Goal: Information Seeking & Learning: Learn about a topic

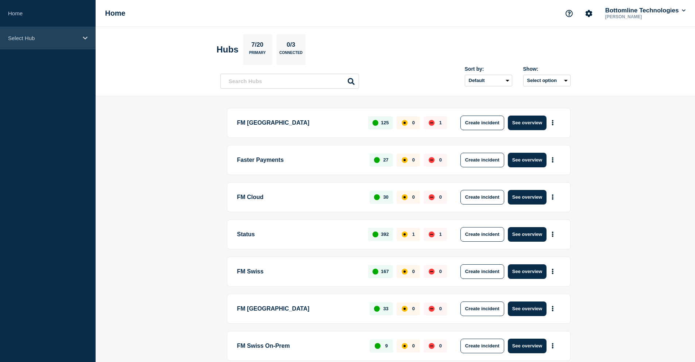
click at [59, 34] on div "Select Hub" at bounding box center [48, 38] width 96 height 22
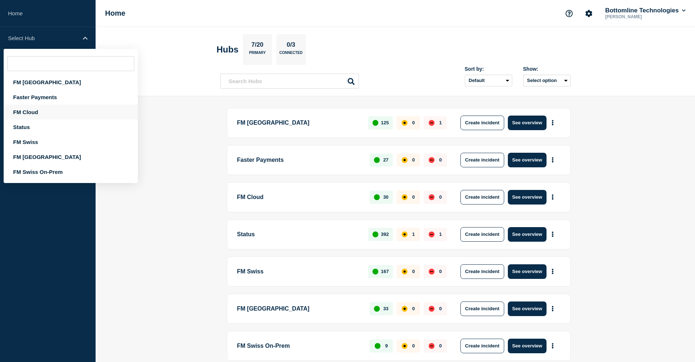
click at [43, 106] on div "FM Cloud" at bounding box center [71, 112] width 134 height 15
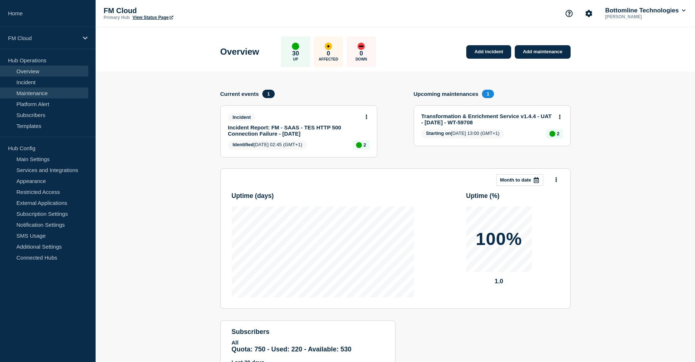
click at [41, 91] on link "Maintenance" at bounding box center [44, 93] width 88 height 11
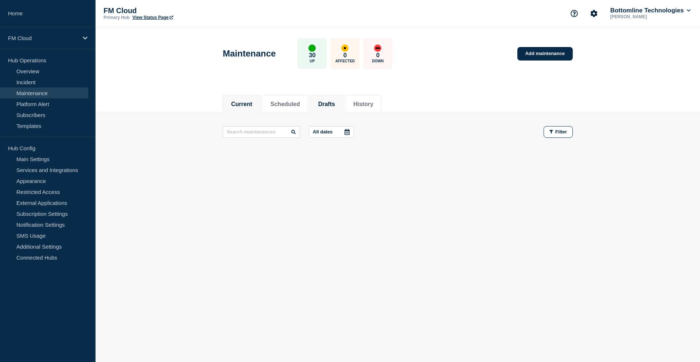
click at [328, 106] on button "Drafts" at bounding box center [326, 104] width 17 height 7
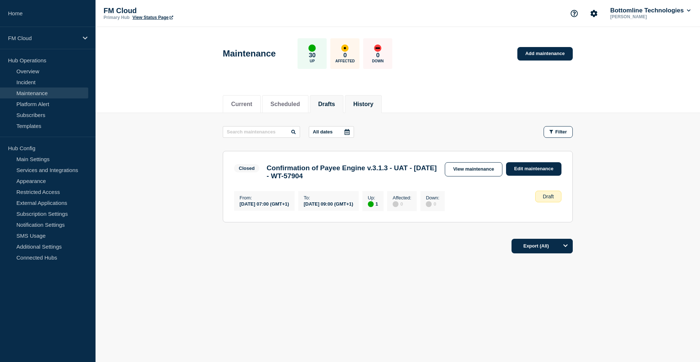
click at [371, 105] on button "History" at bounding box center [363, 104] width 20 height 7
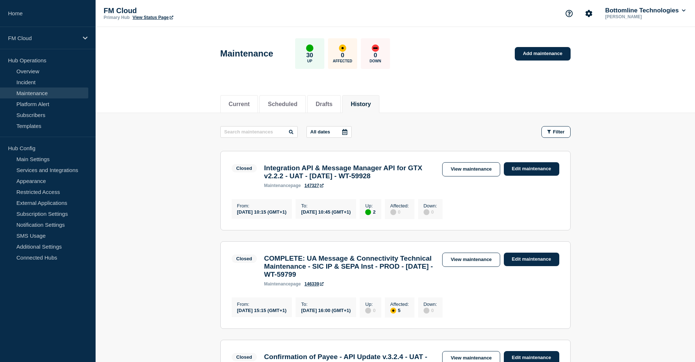
scroll to position [36, 0]
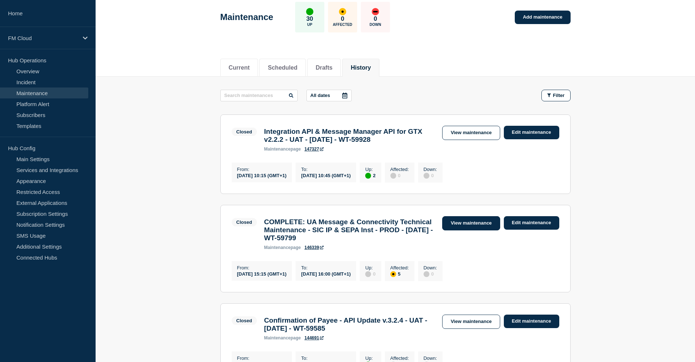
click at [470, 228] on link "View maintenance" at bounding box center [471, 223] width 58 height 14
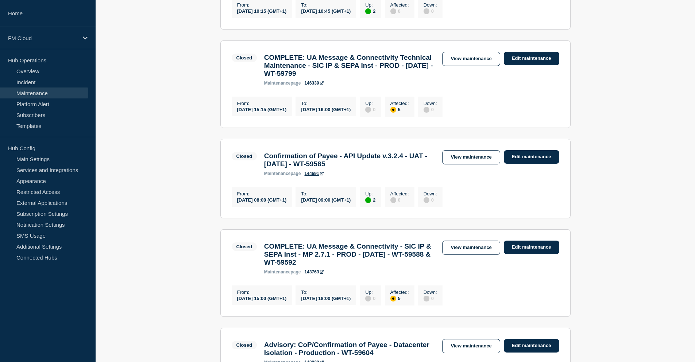
scroll to position [219, 0]
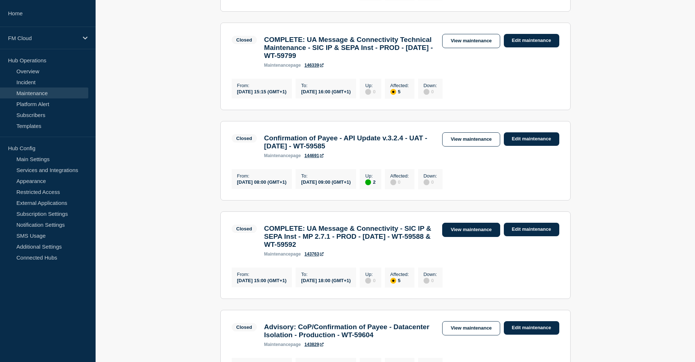
click at [465, 237] on link "View maintenance" at bounding box center [471, 230] width 58 height 14
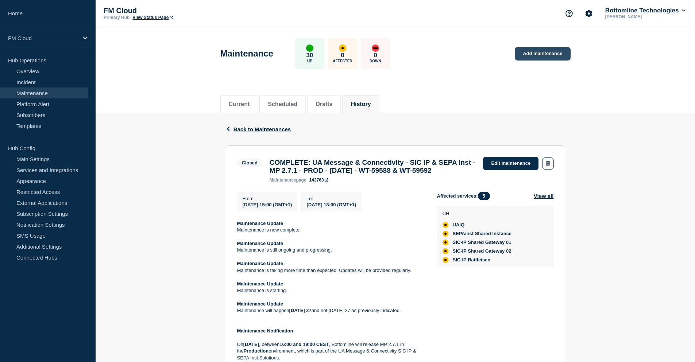
click at [539, 52] on link "Add maintenance" at bounding box center [542, 53] width 55 height 13
drag, startPoint x: 318, startPoint y: 162, endPoint x: 387, endPoint y: 185, distance: 72.8
click at [387, 175] on h3 "COMPLETE: UA Message & Connectivity - SIC IP & SEPA Inst - MP 2.7.1 - PROD - 27…" at bounding box center [373, 167] width 206 height 16
click at [404, 183] on div "maintenance page 143763" at bounding box center [373, 180] width 206 height 5
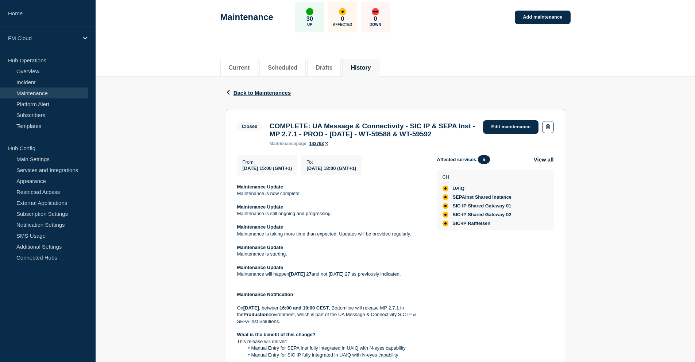
scroll to position [73, 0]
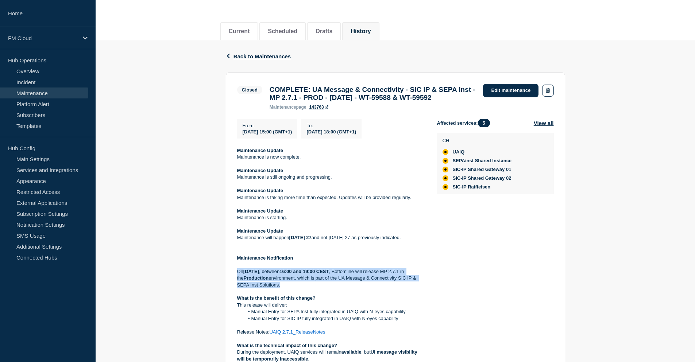
drag, startPoint x: 237, startPoint y: 284, endPoint x: 328, endPoint y: 299, distance: 92.1
click at [328, 288] on p "On Saturday 27 September 2025 , between 16:00 and 19:00 CEST , Bottomline will …" at bounding box center [331, 278] width 188 height 20
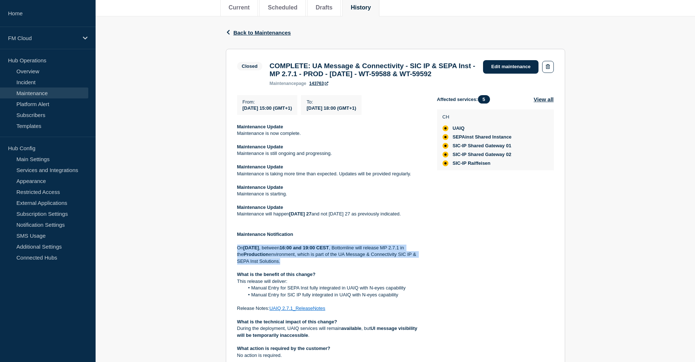
scroll to position [109, 0]
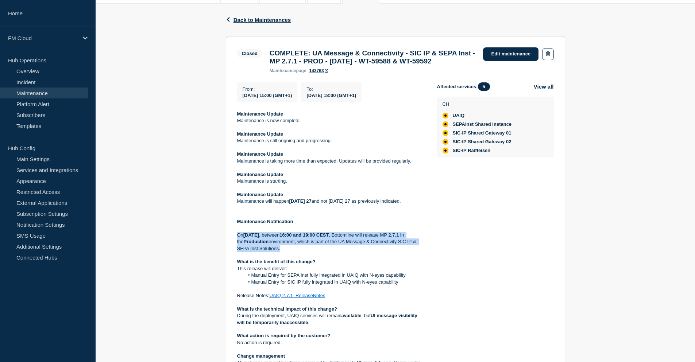
copy p "On Saturday 27 September 2025 , between 16:00 and 19:00 CEST , Bottomline will …"
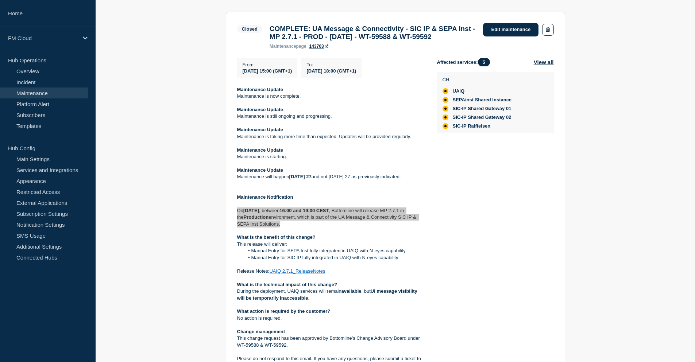
scroll to position [146, 0]
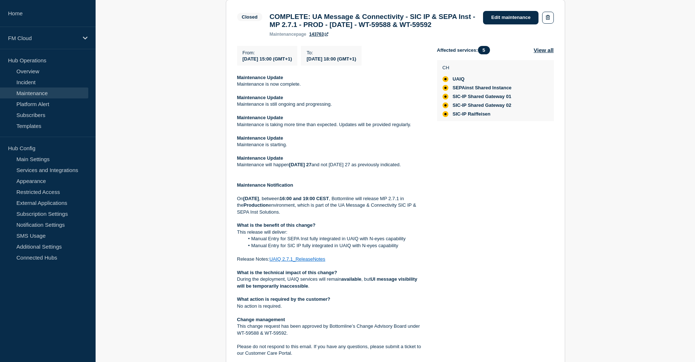
click at [342, 263] on p "Release Notes: UAIQ 2.7.1_ReleaseNotes" at bounding box center [331, 259] width 188 height 7
drag, startPoint x: 341, startPoint y: 273, endPoint x: 235, endPoint y: 274, distance: 105.4
click at [235, 274] on section "Closed COMPLETE: UA Message & Connectivity - SIC IP & SEPA Inst - MP 2.7.1 - PR…" at bounding box center [395, 201] width 339 height 402
copy p "Release Notes: UAIQ 2.7.1_ReleaseNotes"
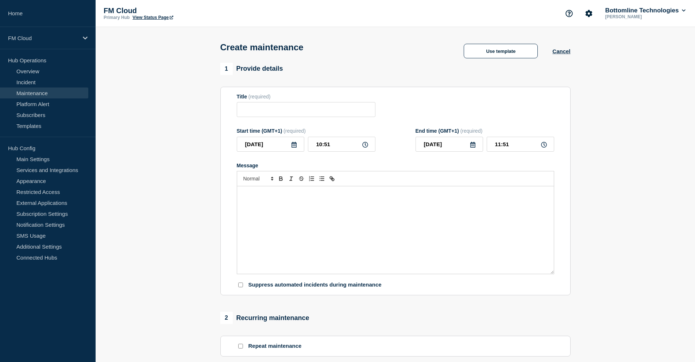
click at [295, 144] on icon at bounding box center [293, 145] width 5 height 6
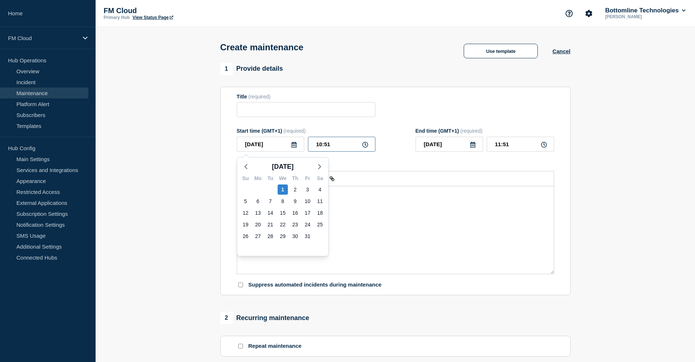
click at [340, 144] on input "10:51" at bounding box center [341, 144] width 67 height 15
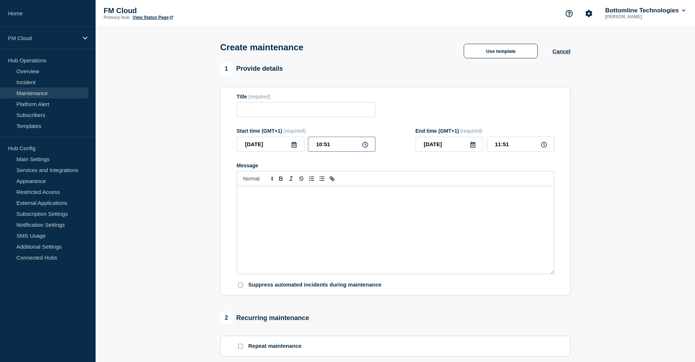
drag, startPoint x: 337, startPoint y: 146, endPoint x: 321, endPoint y: 145, distance: 16.4
click at [321, 145] on input "10:51" at bounding box center [341, 144] width 67 height 15
type input "11:00"
type input "12:00"
